Goal: Task Accomplishment & Management: Manage account settings

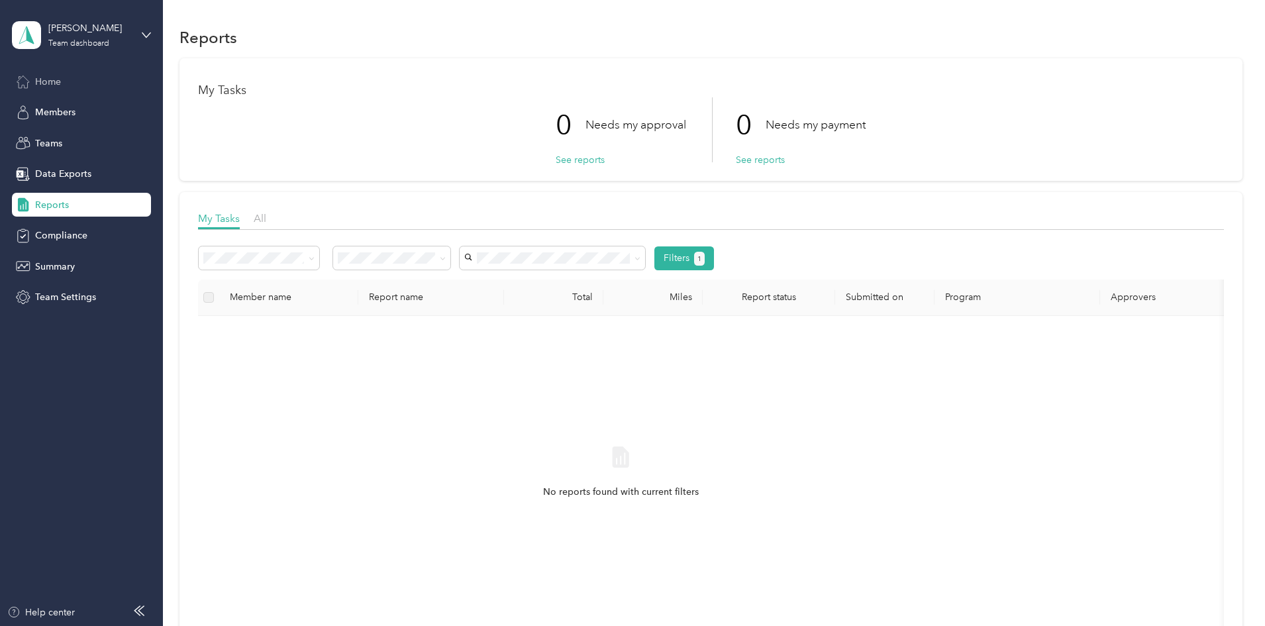
click at [53, 82] on span "Home" at bounding box center [48, 82] width 26 height 14
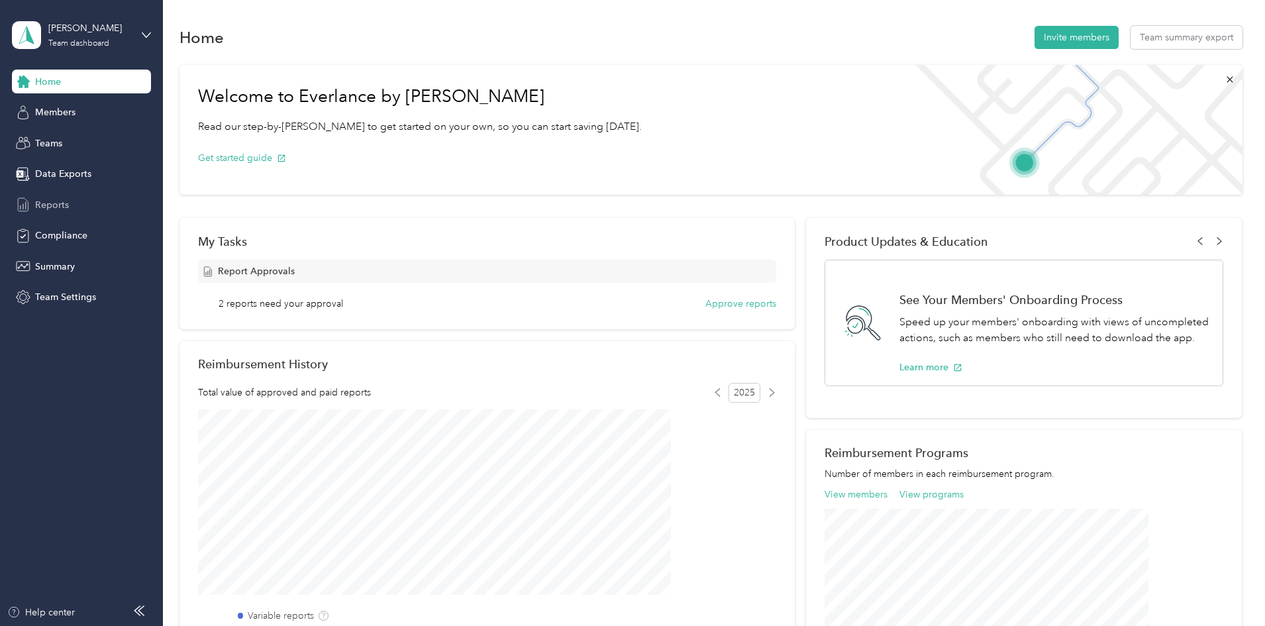
click at [62, 203] on span "Reports" at bounding box center [52, 205] width 34 height 14
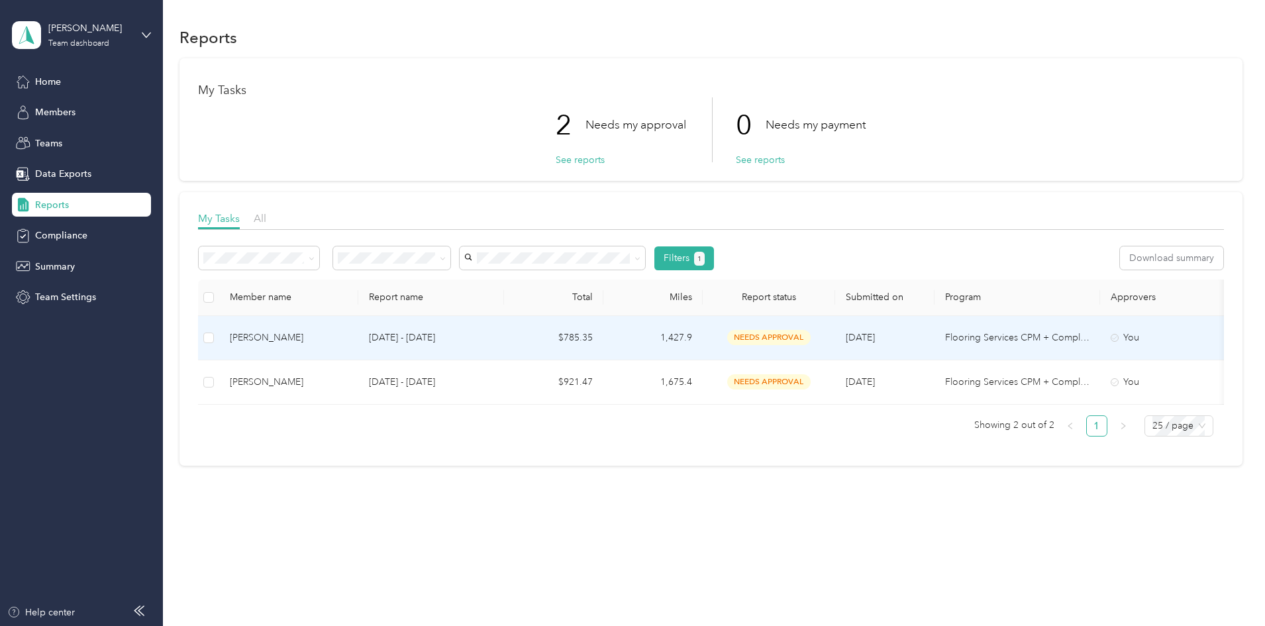
click at [480, 338] on p "Sep 1 - 30, 2025" at bounding box center [431, 338] width 125 height 15
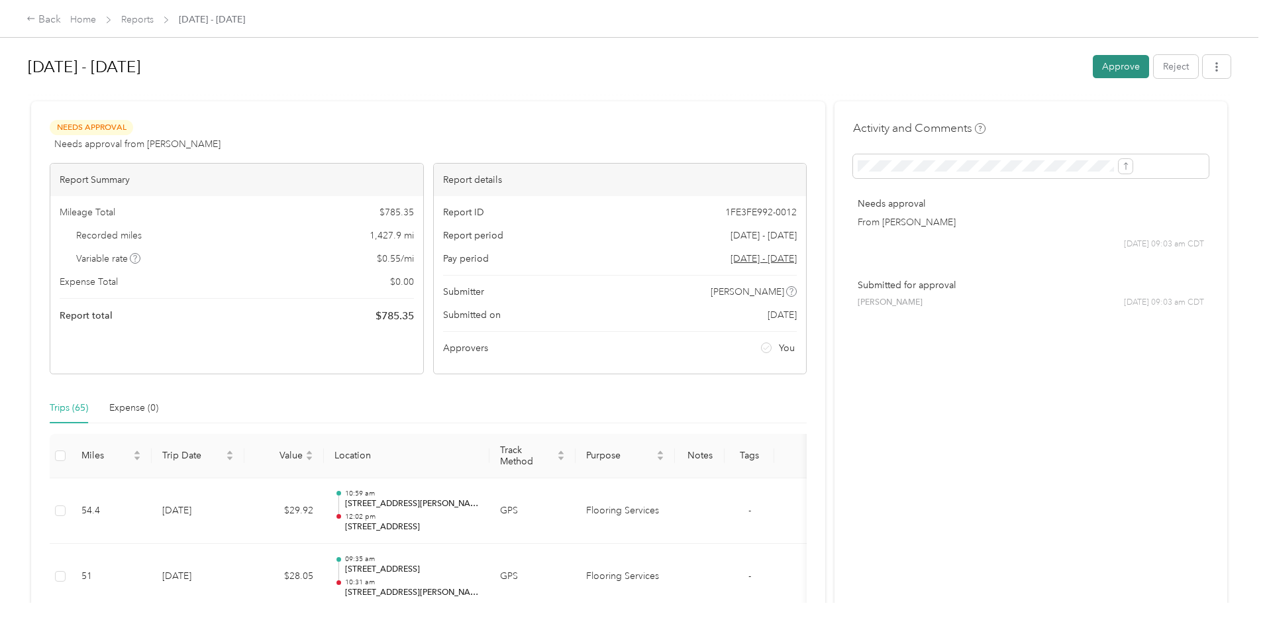
click at [1093, 68] on button "Approve" at bounding box center [1121, 66] width 56 height 23
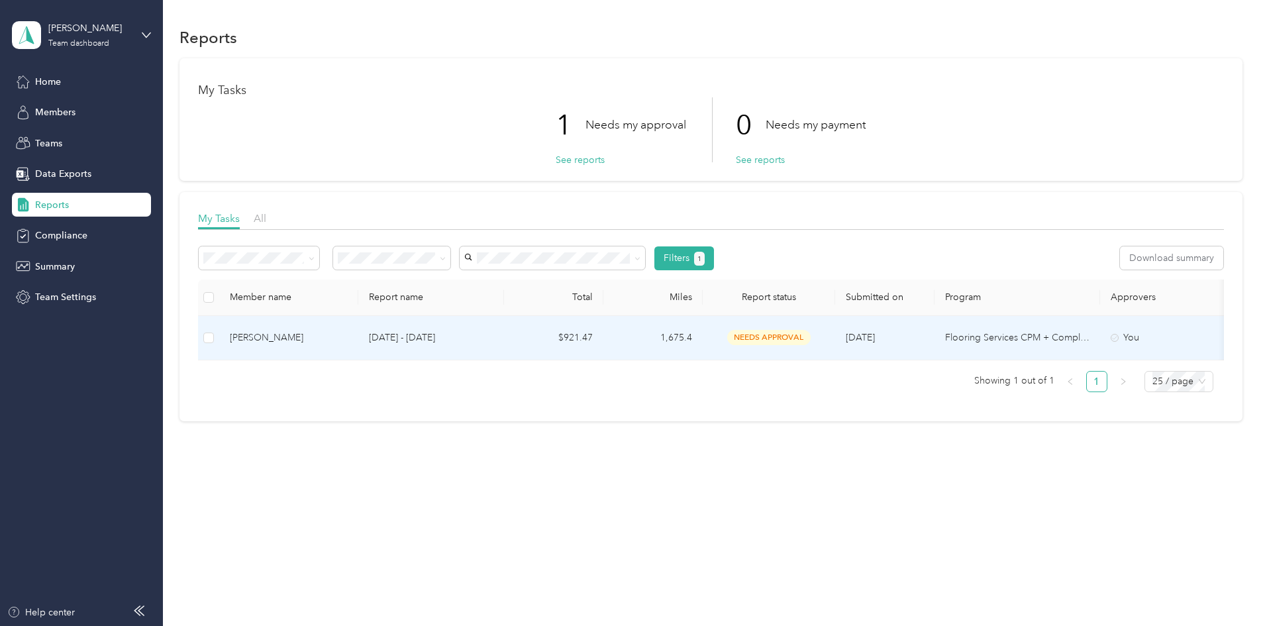
click at [348, 335] on div "Kristopher M. Koller" at bounding box center [289, 338] width 118 height 15
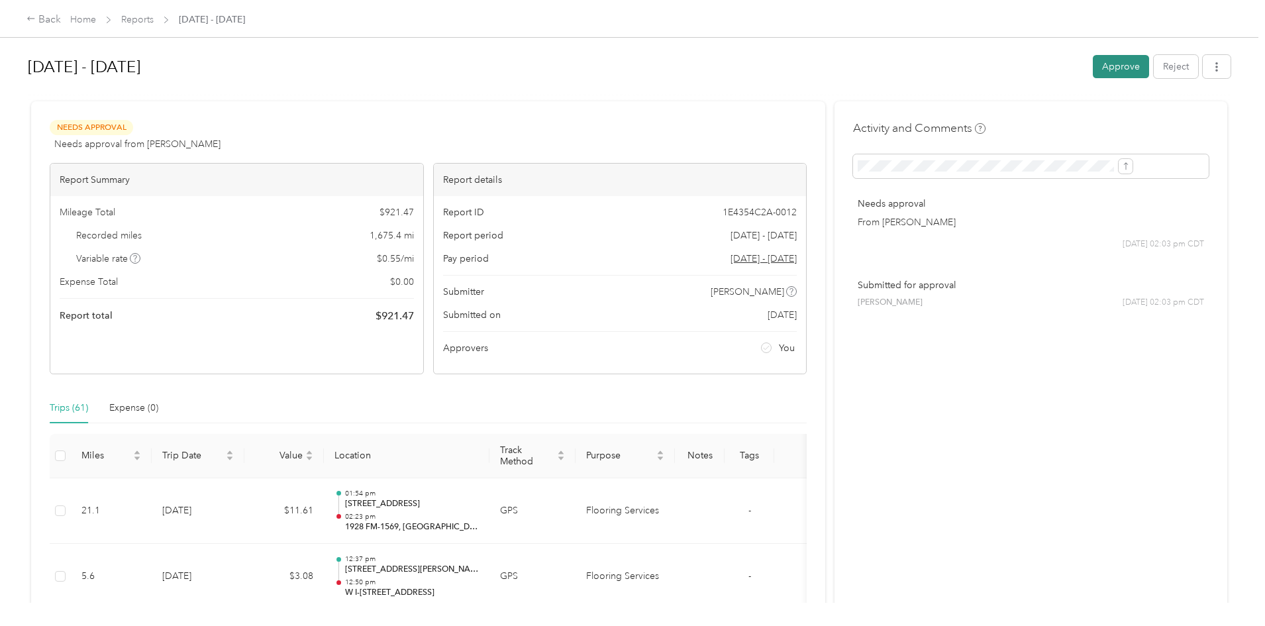
click at [1093, 69] on button "Approve" at bounding box center [1121, 66] width 56 height 23
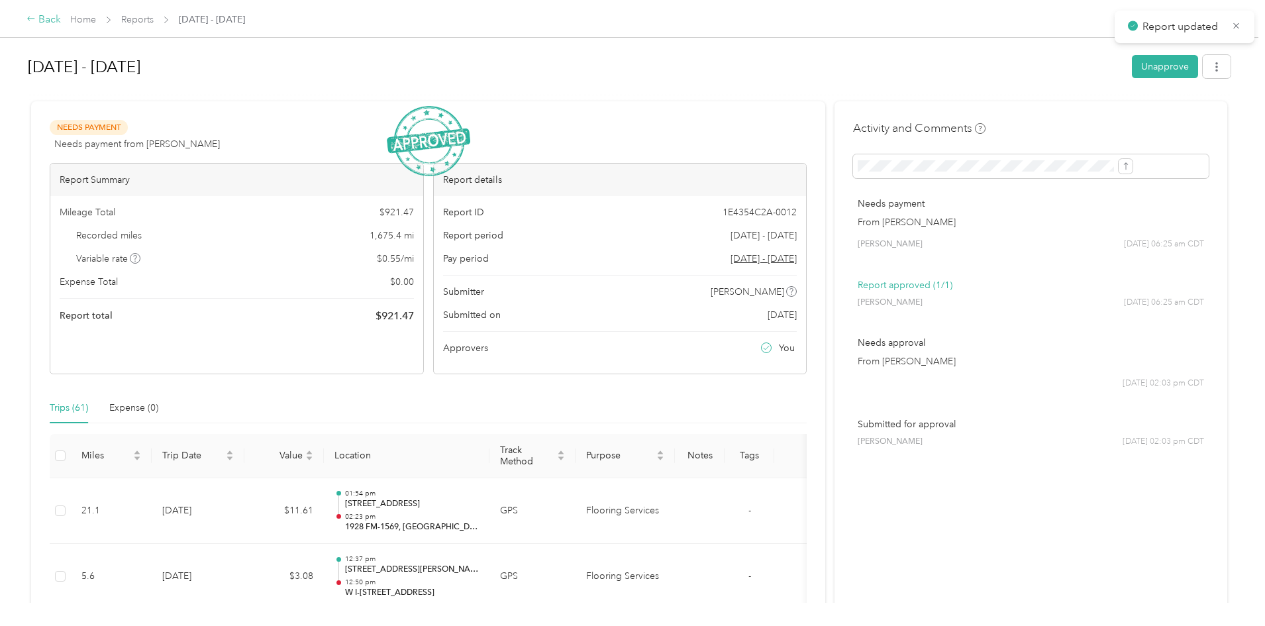
click at [36, 19] on icon at bounding box center [31, 18] width 9 height 9
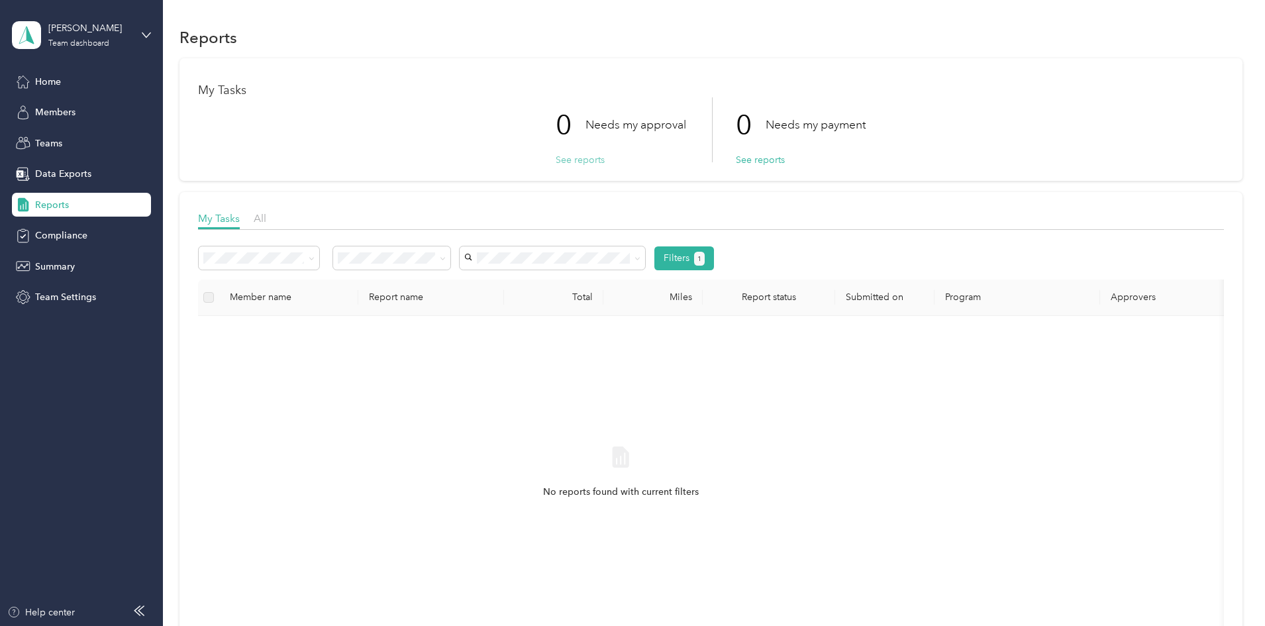
click at [580, 161] on button "See reports" at bounding box center [580, 160] width 49 height 14
click at [64, 142] on div "Teams" at bounding box center [81, 143] width 139 height 24
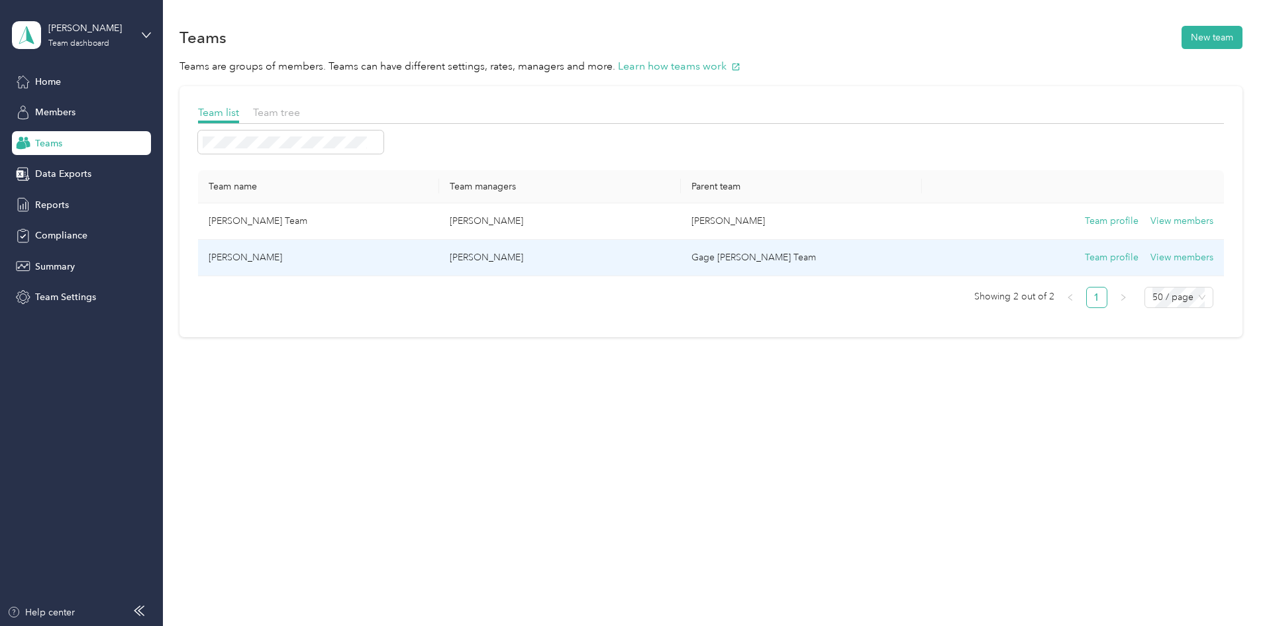
click at [339, 256] on td "Justin Smith" at bounding box center [318, 258] width 241 height 36
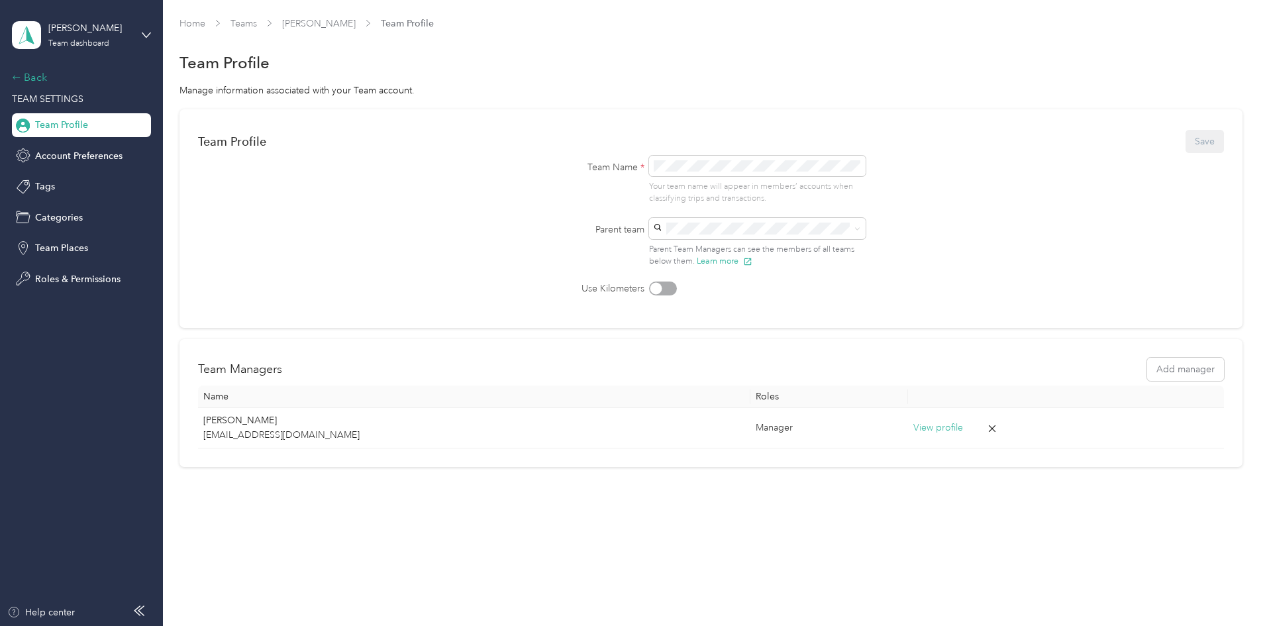
click at [47, 76] on div "Back" at bounding box center [78, 78] width 133 height 16
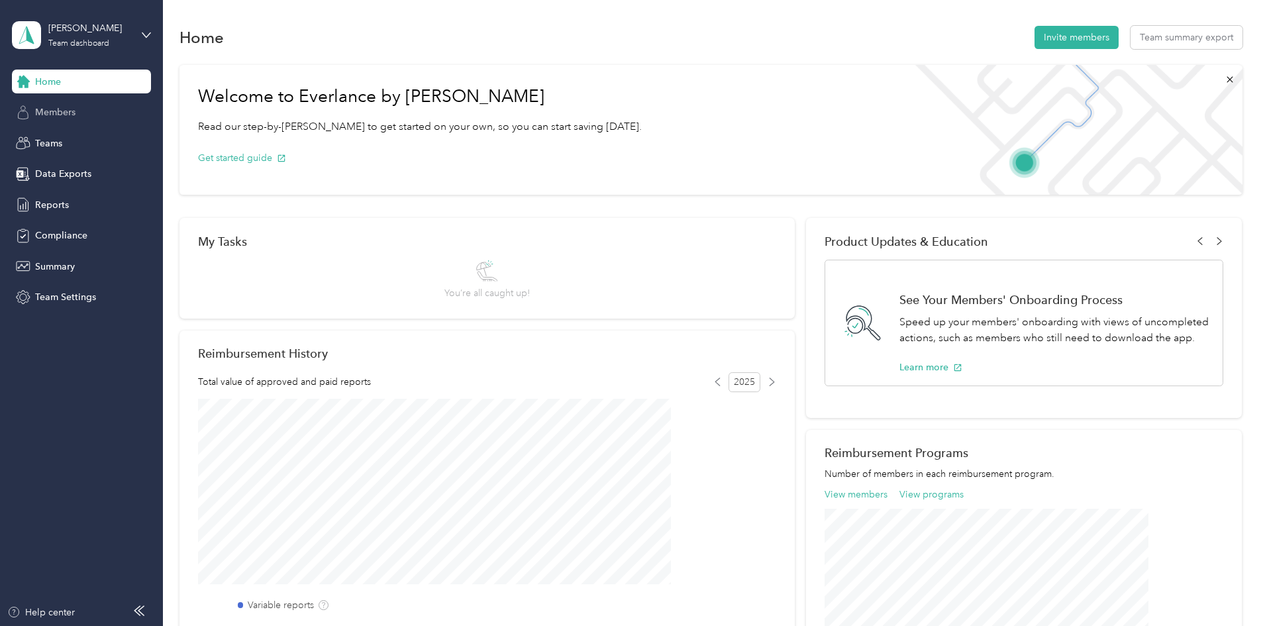
click at [69, 106] on span "Members" at bounding box center [55, 112] width 40 height 14
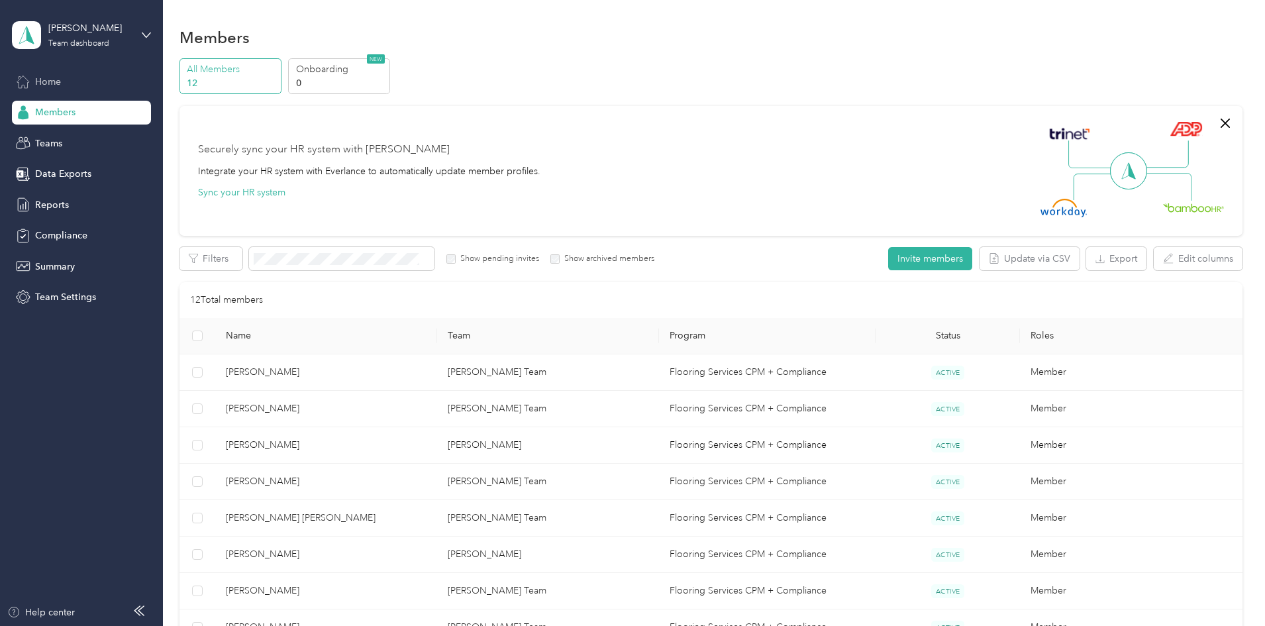
click at [60, 82] on span "Home" at bounding box center [48, 82] width 26 height 14
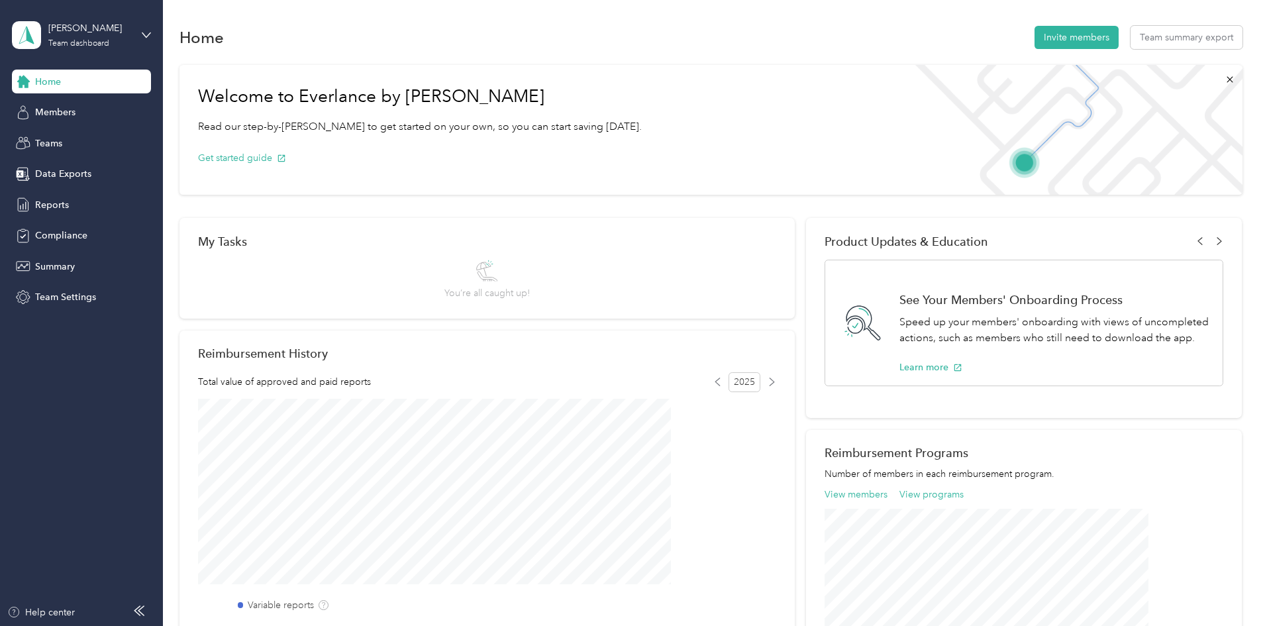
drag, startPoint x: 665, startPoint y: 51, endPoint x: 612, endPoint y: 23, distance: 59.9
click at [665, 51] on section "Home Invite members Team summary export Welcome to Everlance by Motus Read our …" at bounding box center [711, 460] width 1063 height 875
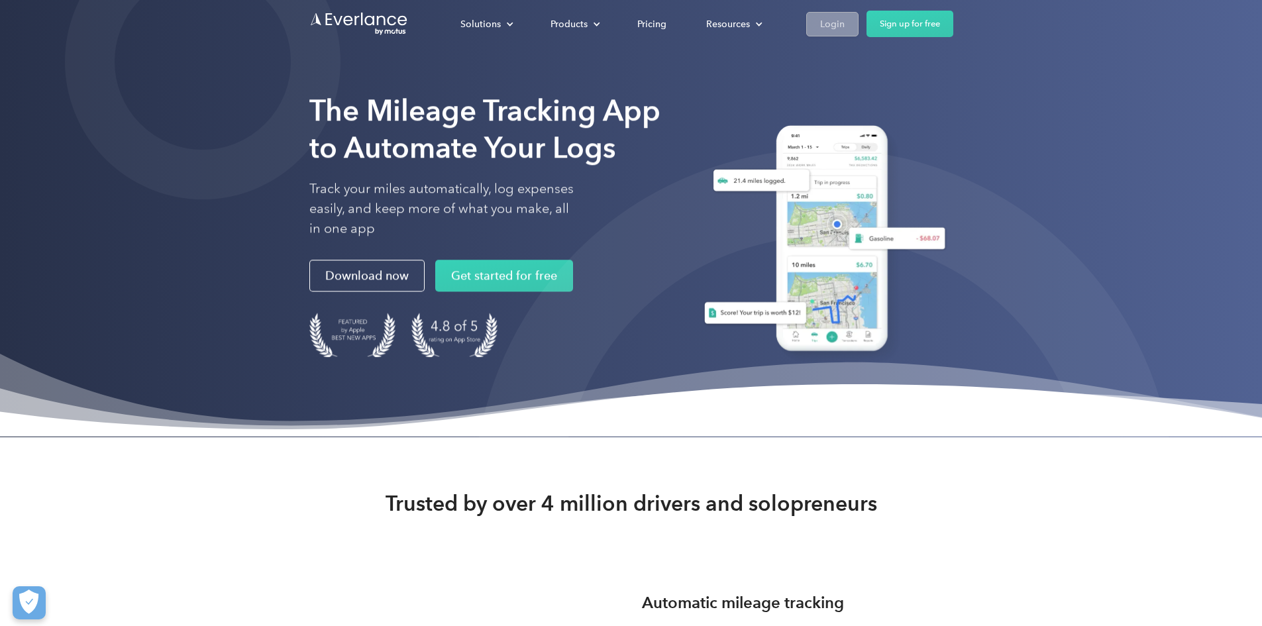
click at [845, 23] on div "Login" at bounding box center [832, 24] width 25 height 17
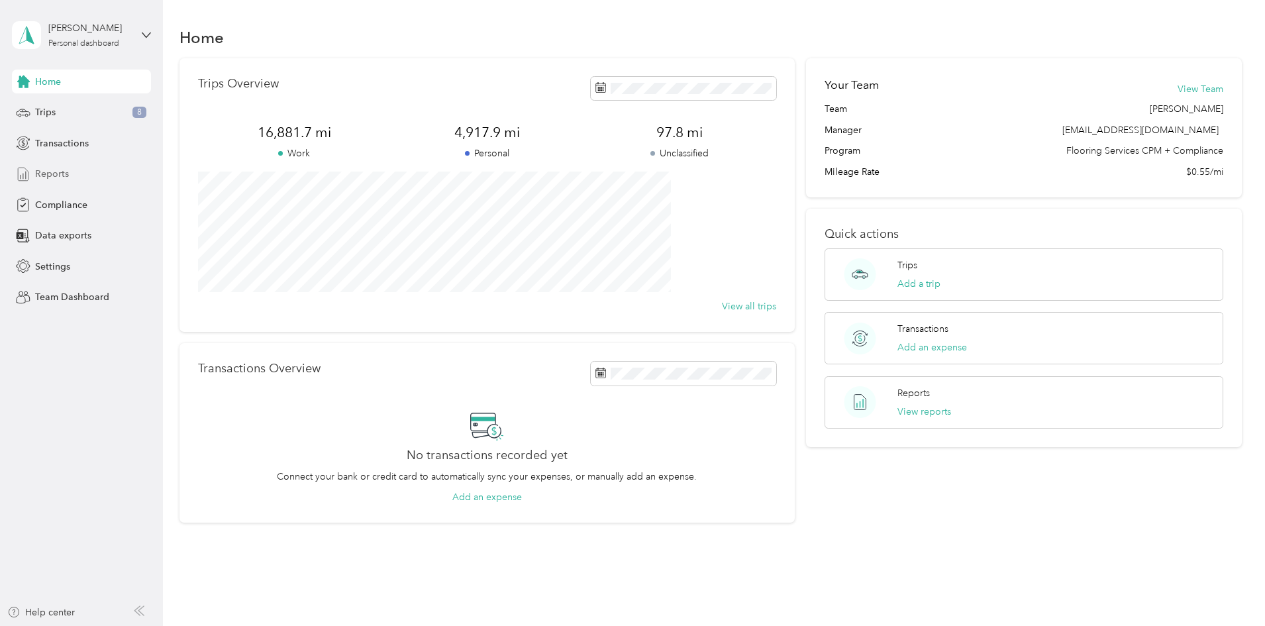
click at [59, 178] on span "Reports" at bounding box center [52, 174] width 34 height 14
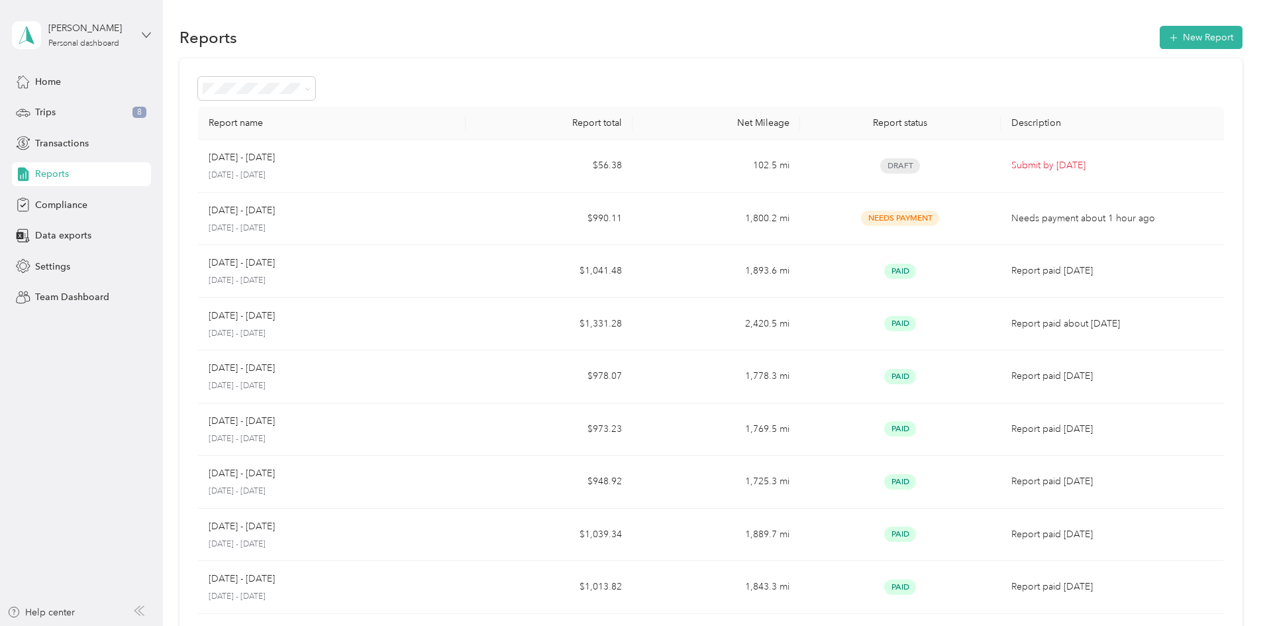
click at [148, 33] on icon at bounding box center [146, 34] width 9 height 9
click at [97, 114] on div "Team dashboard" at bounding box center [151, 108] width 260 height 23
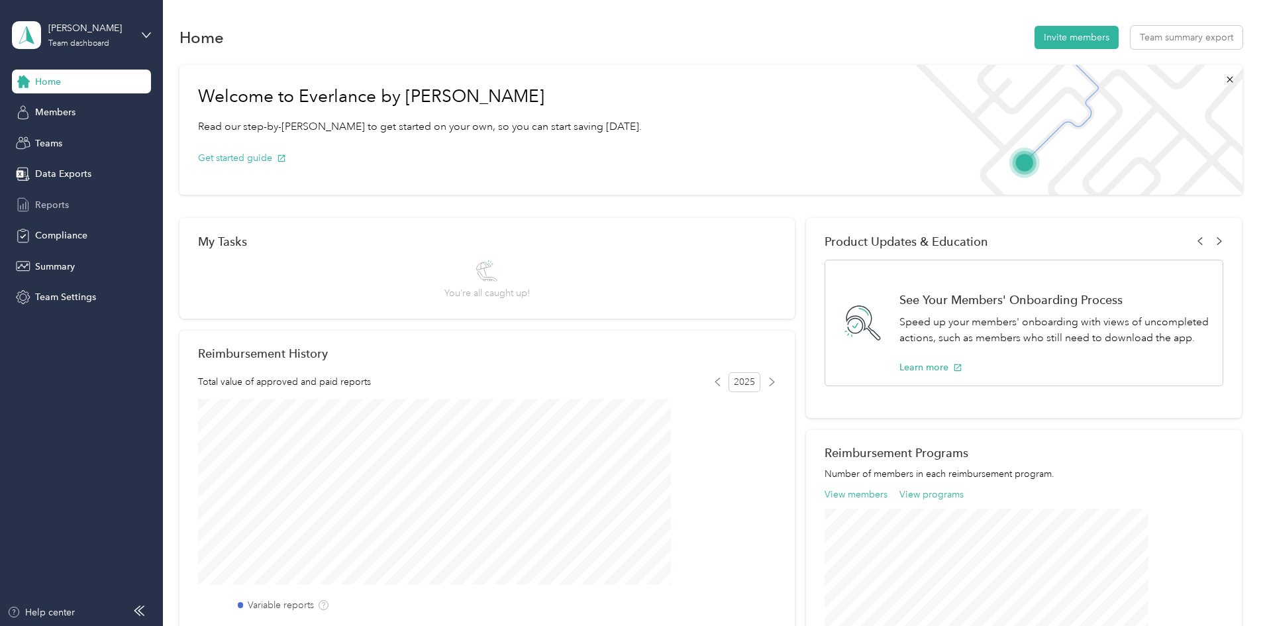
click at [55, 200] on span "Reports" at bounding box center [52, 205] width 34 height 14
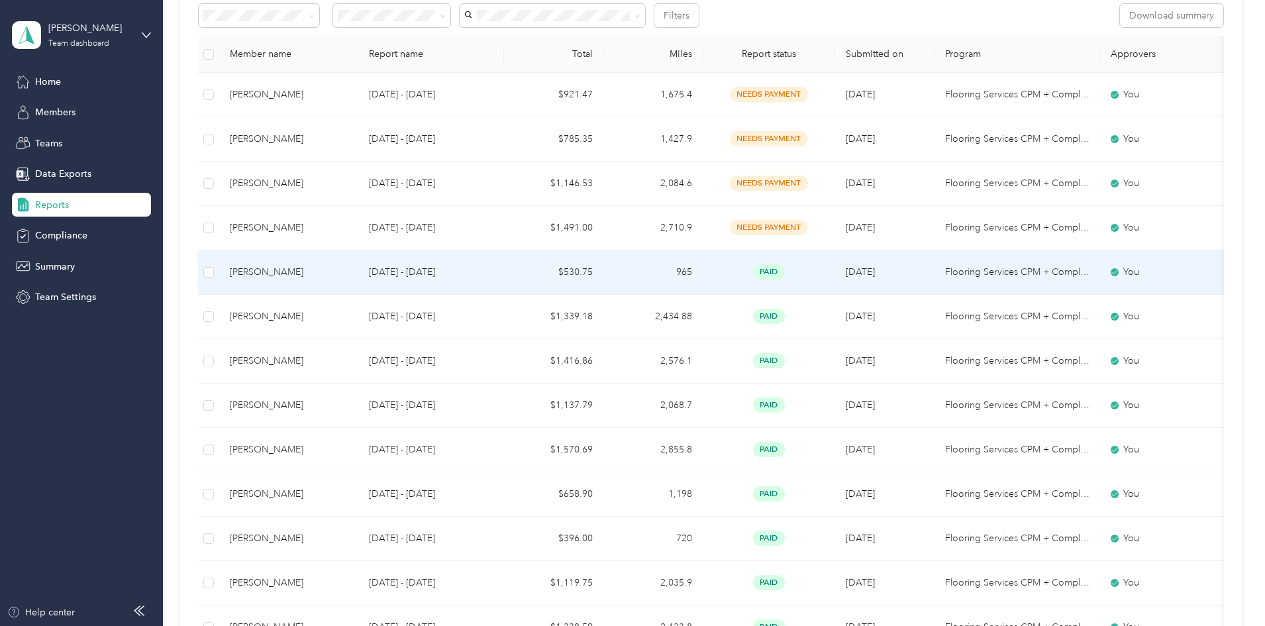
scroll to position [265, 0]
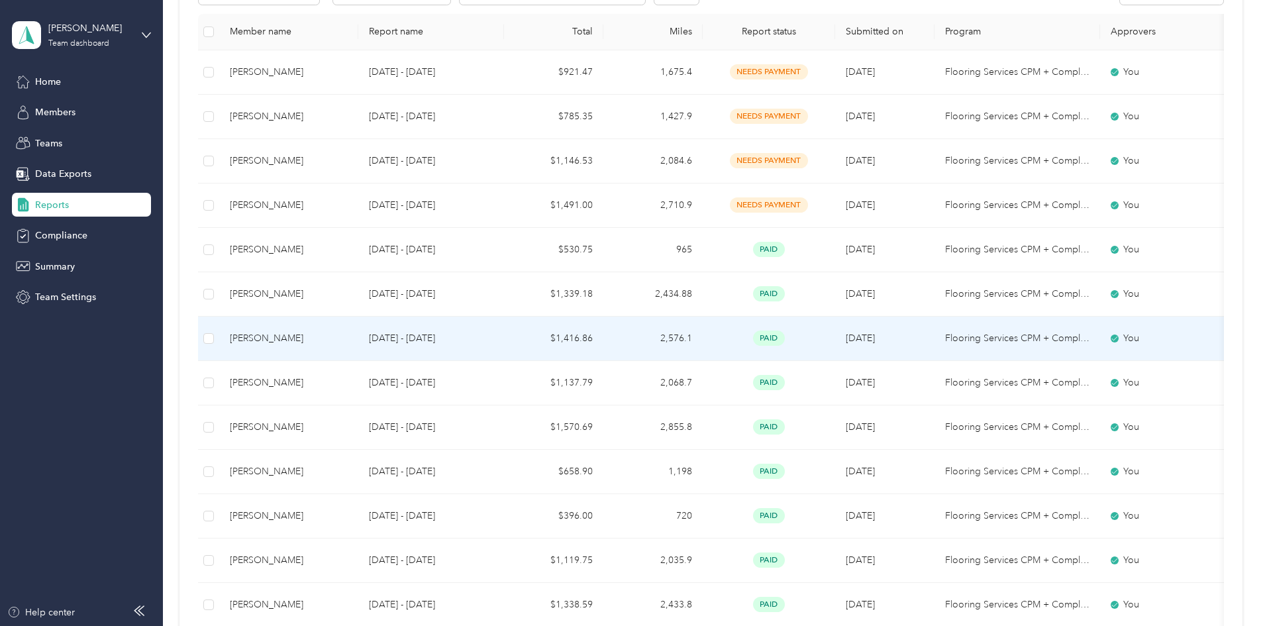
click at [348, 340] on div "Buddy W. Holt" at bounding box center [289, 338] width 118 height 15
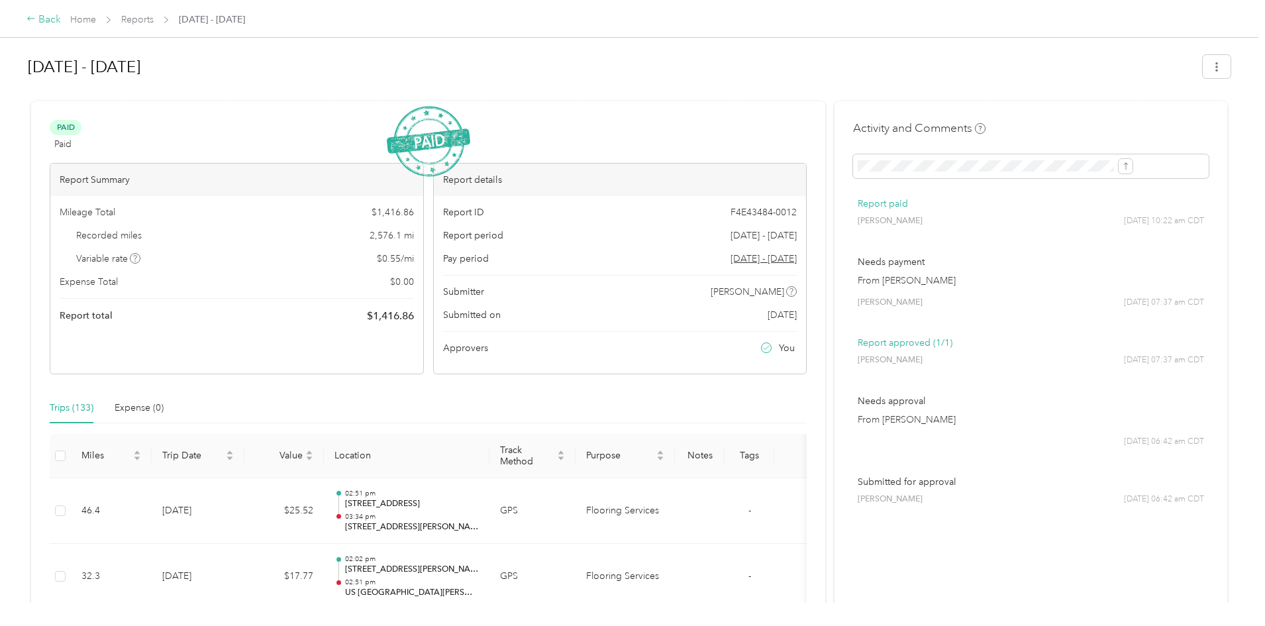
click at [61, 16] on div "Back" at bounding box center [44, 20] width 34 height 16
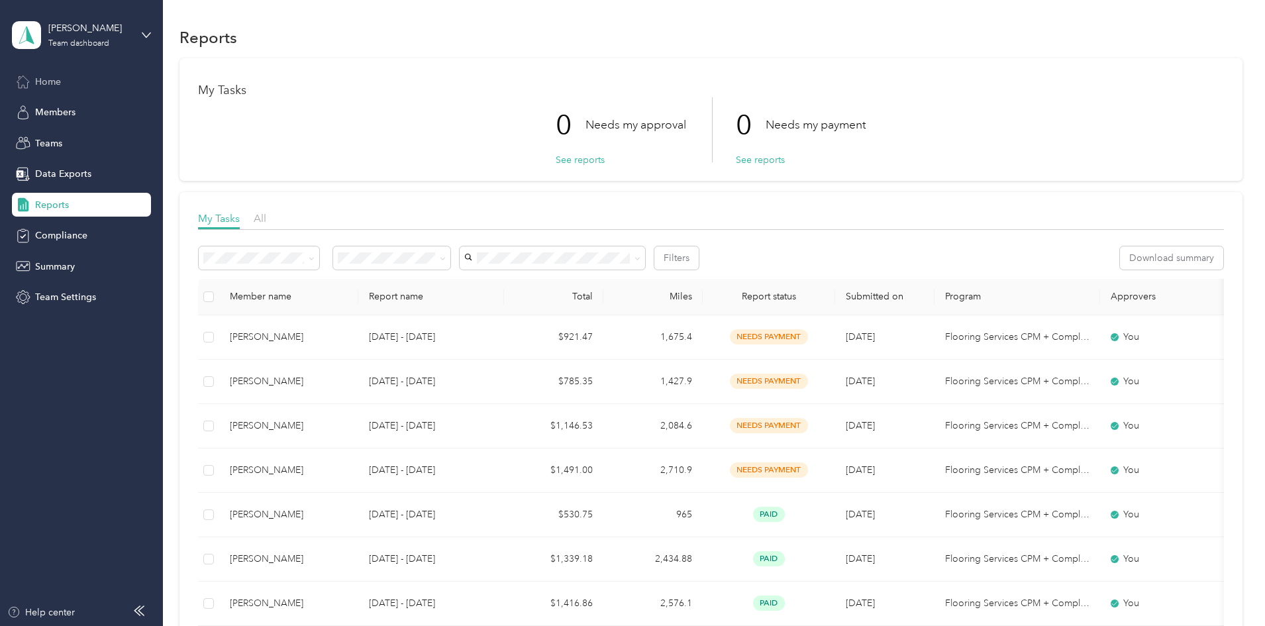
click at [64, 78] on div "Home" at bounding box center [81, 82] width 139 height 24
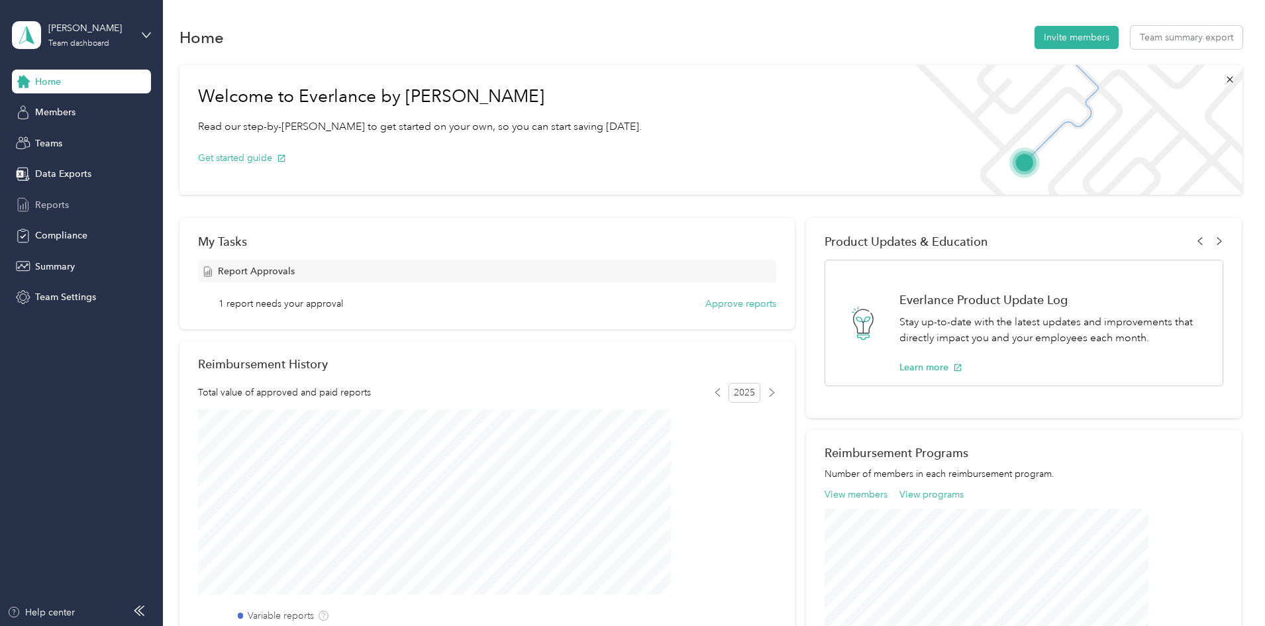
click at [62, 207] on span "Reports" at bounding box center [52, 205] width 34 height 14
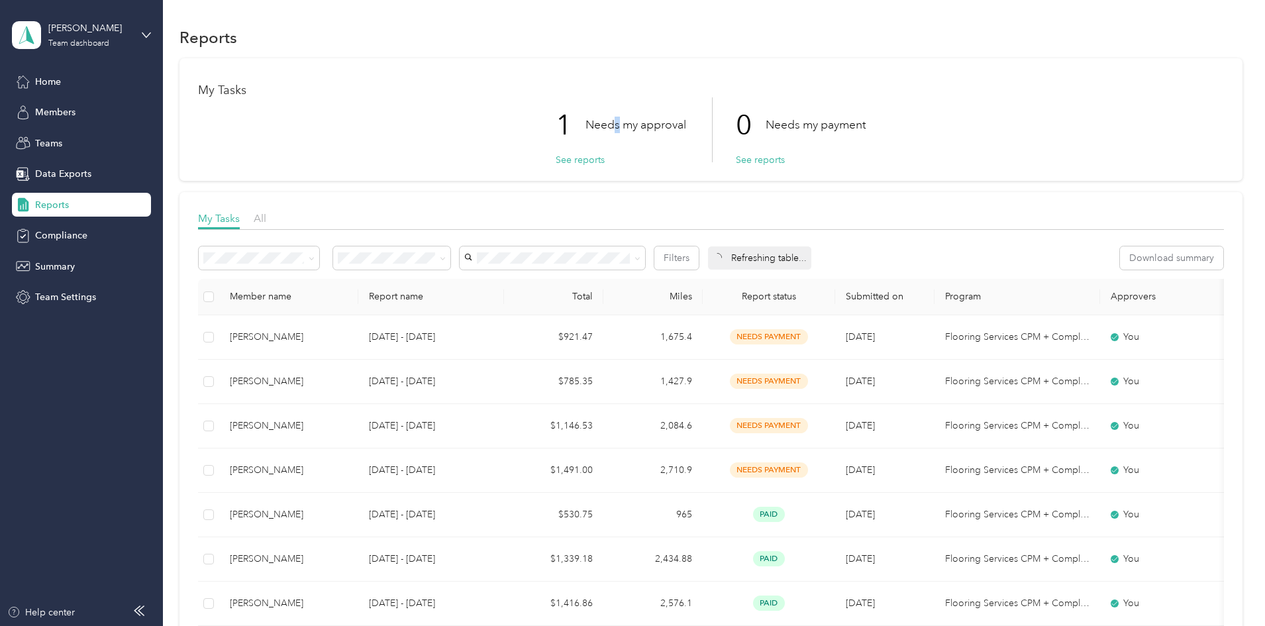
click at [618, 113] on div "1 Needs my approval" at bounding box center [621, 125] width 131 height 56
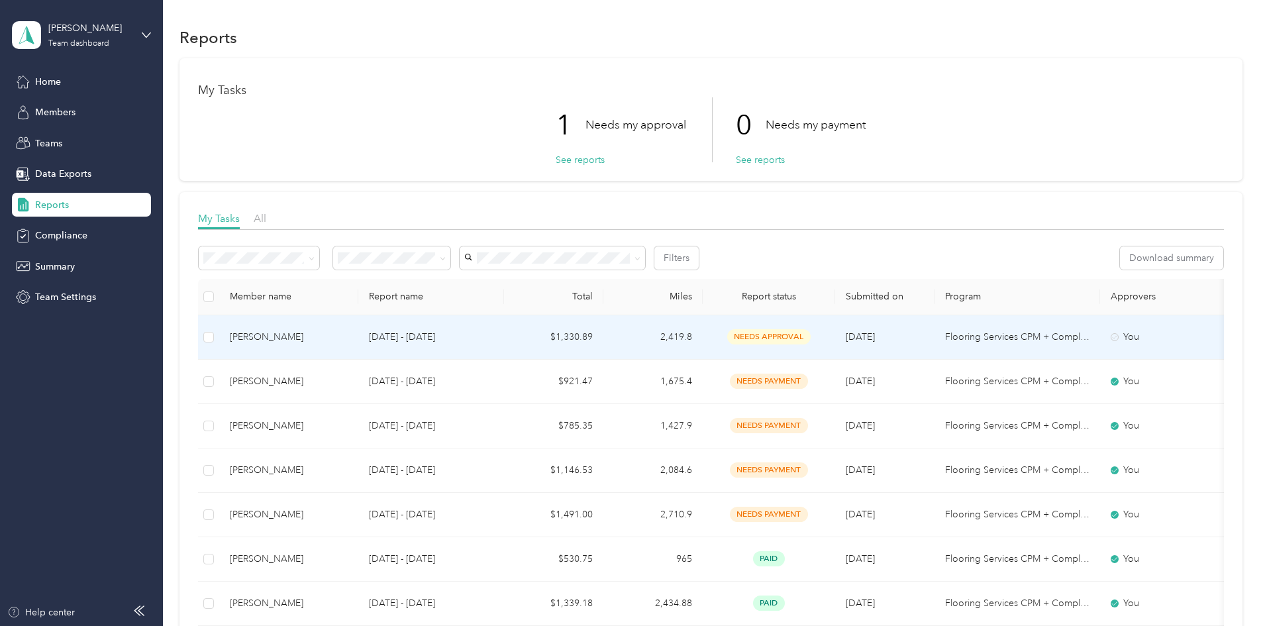
click at [346, 337] on div "Buddy W. Holt" at bounding box center [289, 337] width 118 height 15
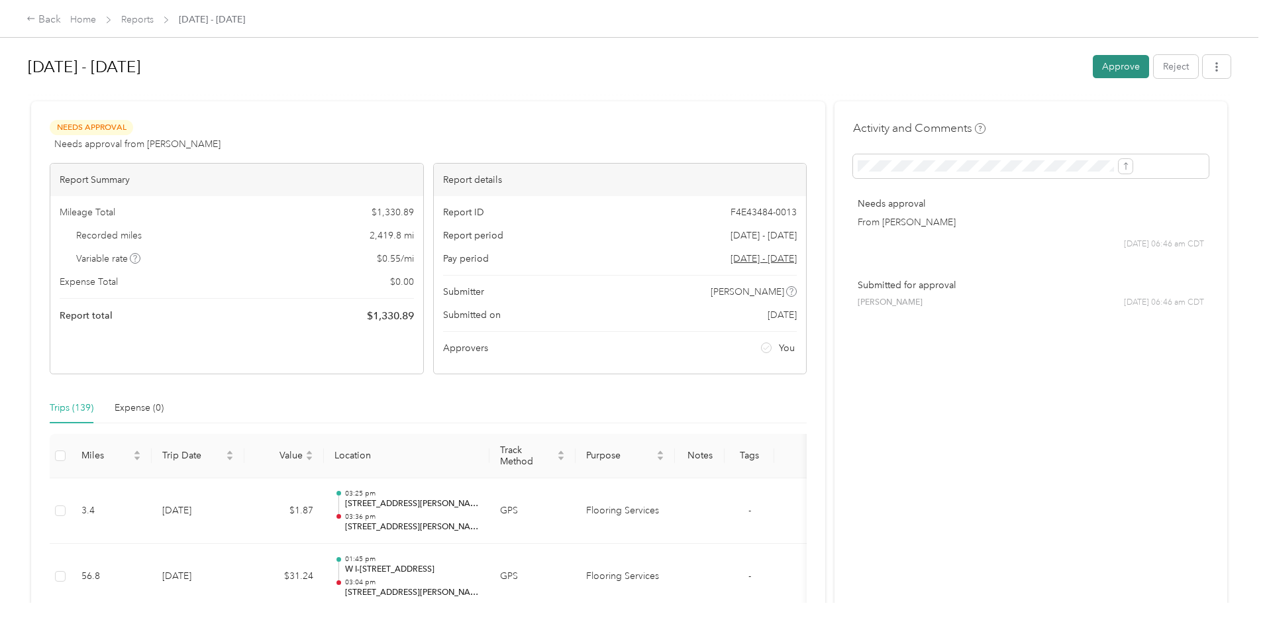
click at [1093, 70] on button "Approve" at bounding box center [1121, 66] width 56 height 23
